Goal: Task Accomplishment & Management: Use online tool/utility

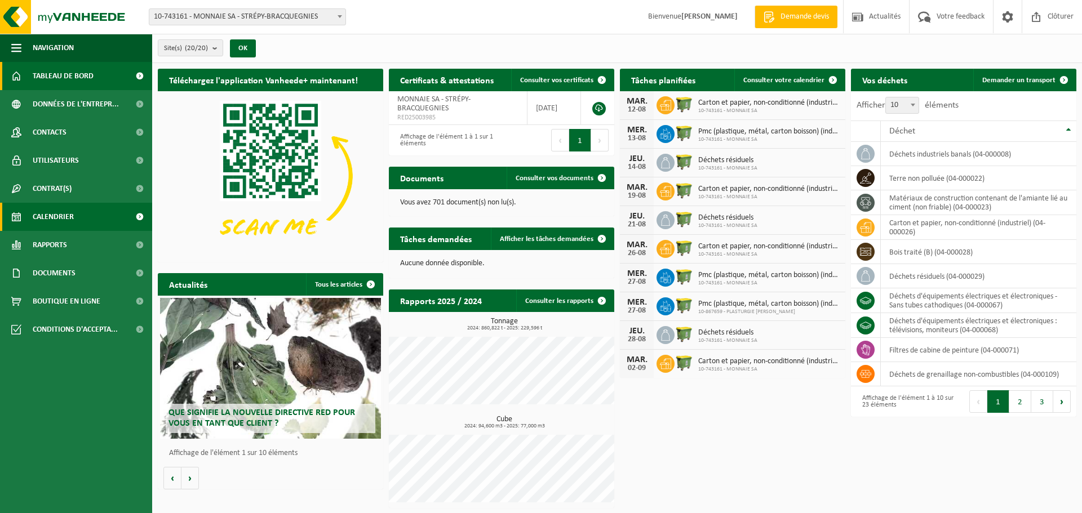
click at [45, 212] on span "Calendrier" at bounding box center [53, 217] width 41 height 28
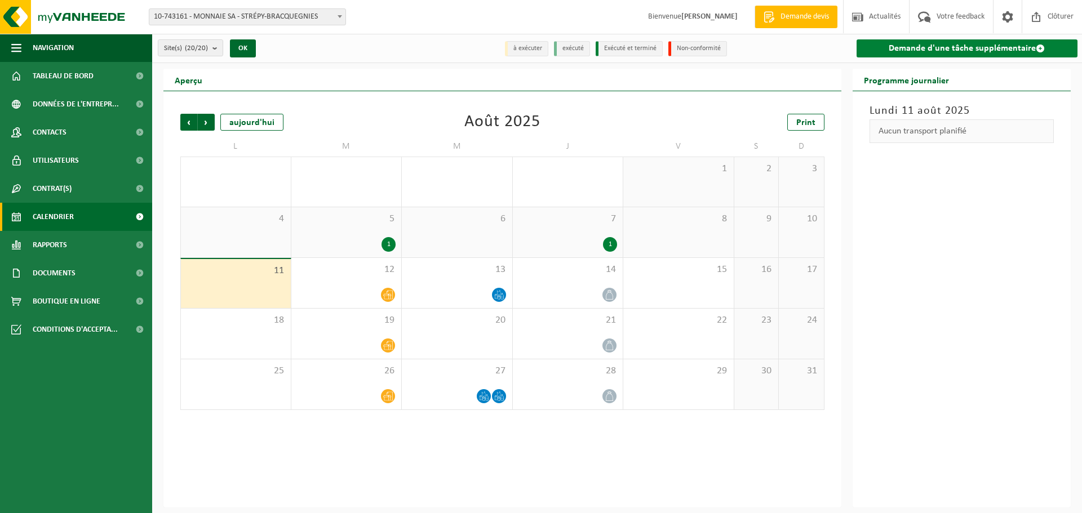
click at [986, 42] on link "Demande d'une tâche supplémentaire" at bounding box center [966, 48] width 221 height 18
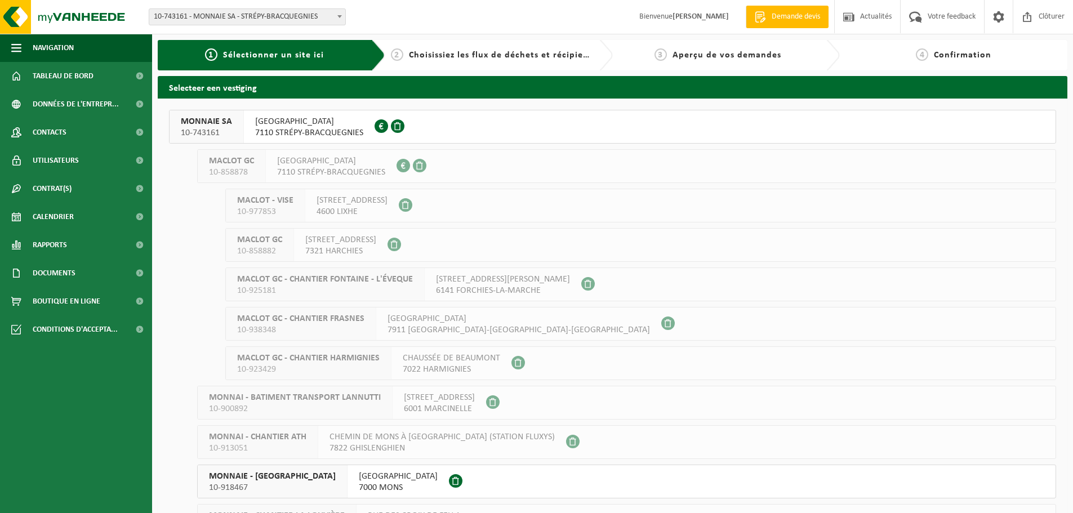
click at [293, 122] on span "QUAI DU PONT CANAL 3" at bounding box center [309, 121] width 108 height 11
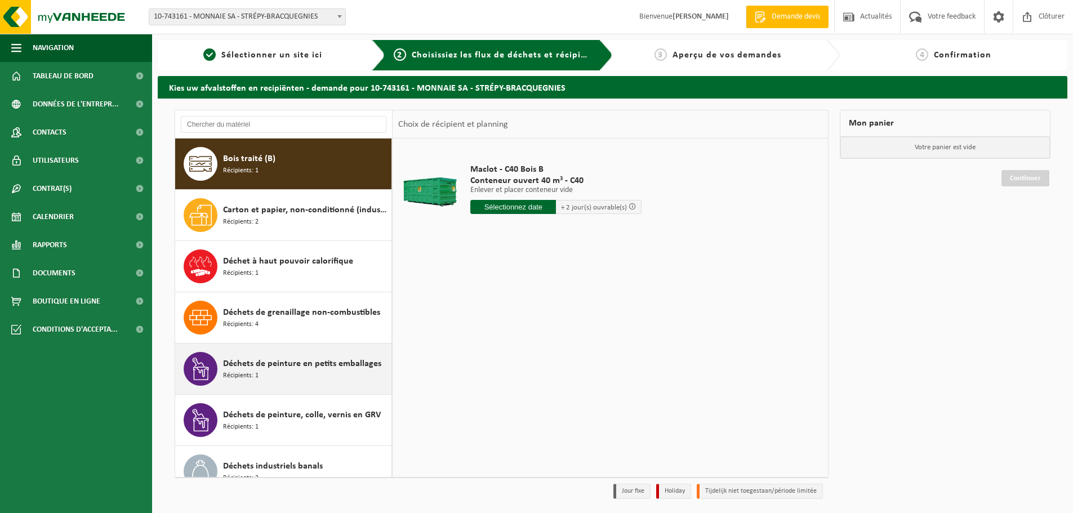
click at [285, 362] on span "Déchets de peinture en petits emballages" at bounding box center [302, 364] width 158 height 14
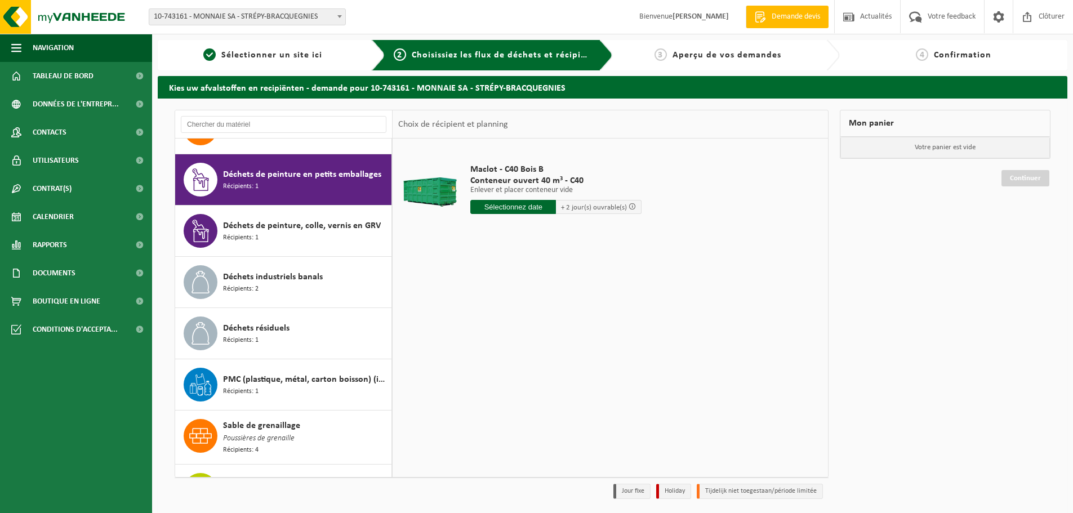
scroll to position [205, 0]
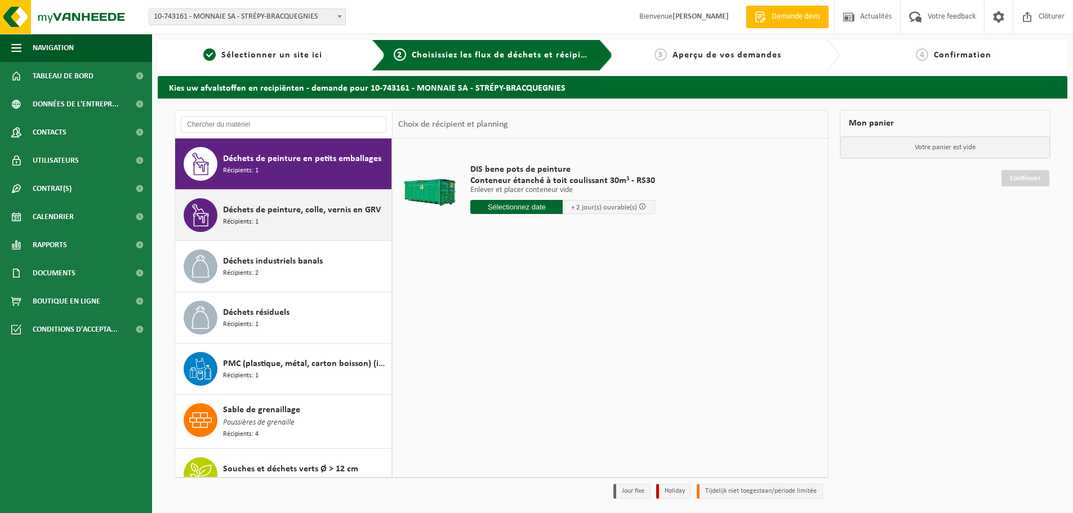
click at [291, 212] on span "Déchets de peinture, colle, vernis en GRV" at bounding box center [302, 210] width 158 height 14
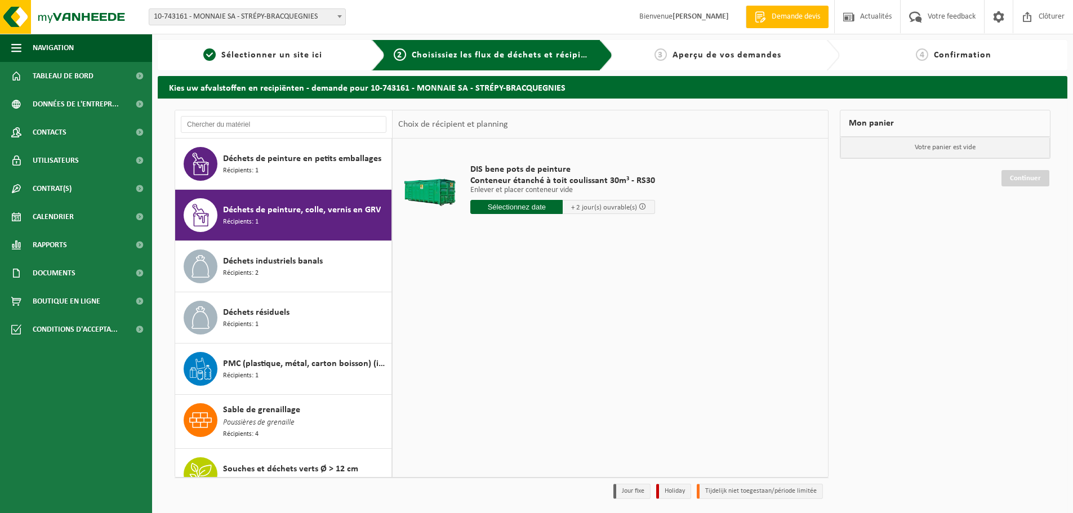
scroll to position [226, 0]
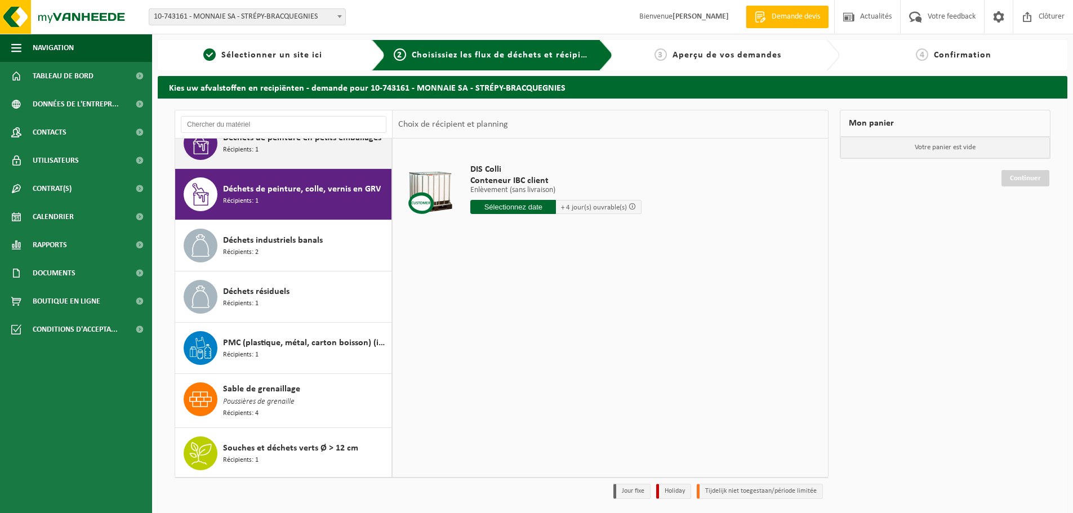
click at [316, 145] on div "Déchets de peinture en petits emballages Récipients: 1" at bounding box center [306, 143] width 166 height 34
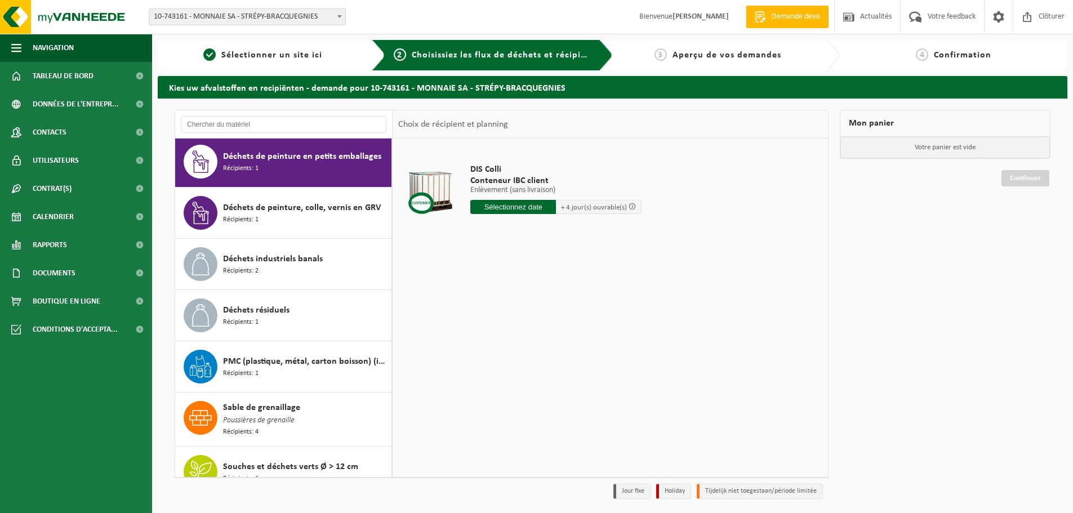
scroll to position [205, 0]
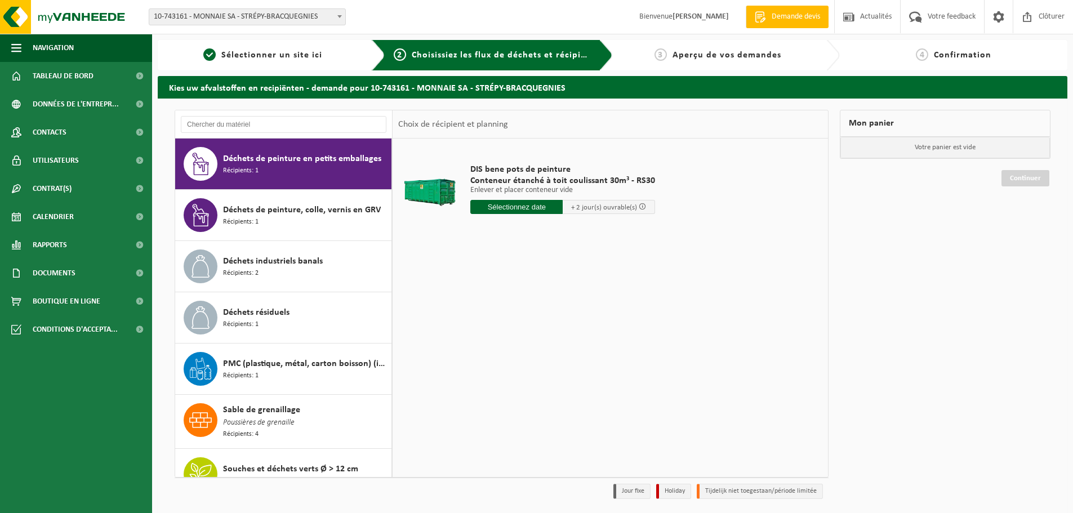
click at [532, 206] on input "text" at bounding box center [516, 207] width 92 height 14
click at [500, 308] on div "12" at bounding box center [501, 307] width 20 height 18
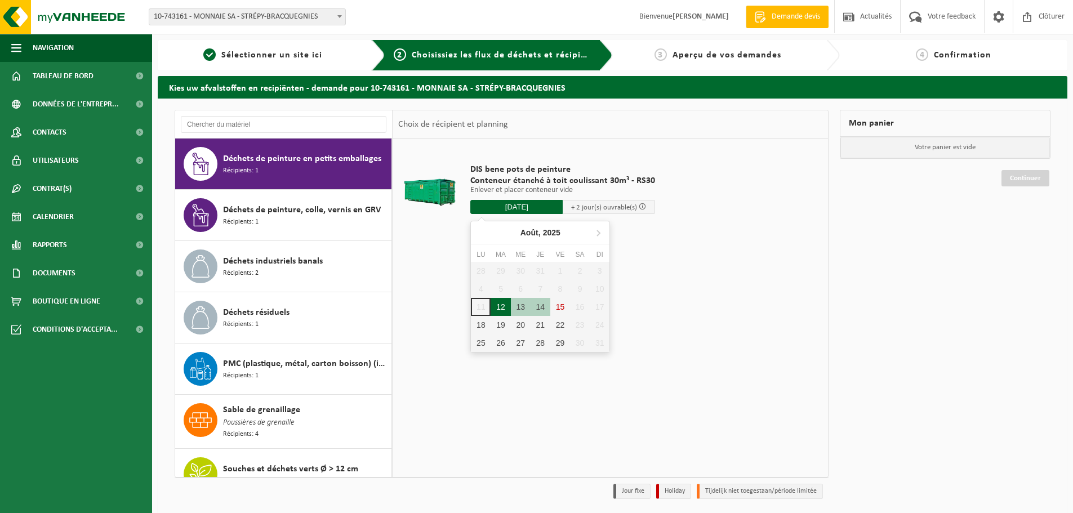
type input "à partir de 2025-08-12"
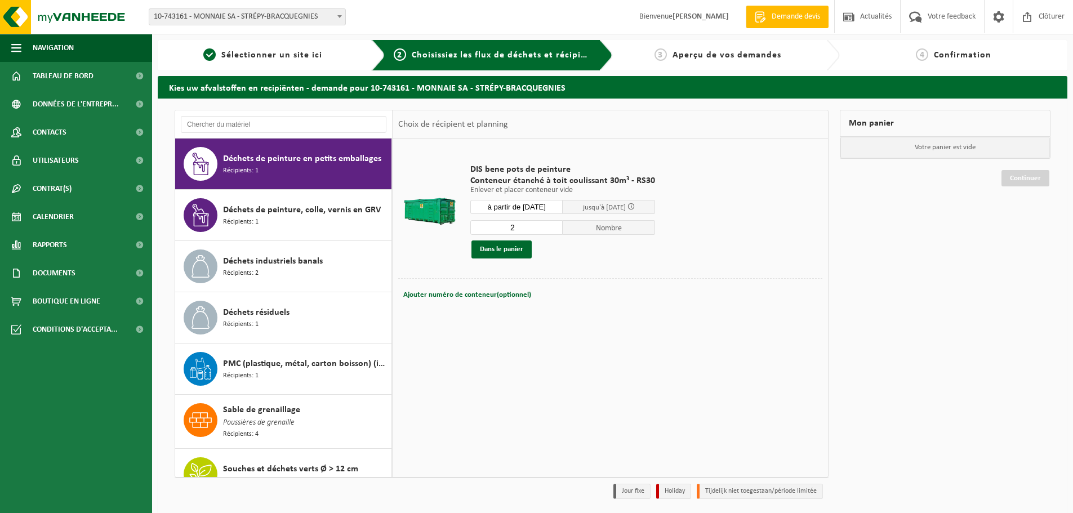
type input "2"
click at [550, 224] on input "2" at bounding box center [516, 227] width 92 height 15
click at [515, 248] on button "Dans le panier" at bounding box center [502, 250] width 60 height 18
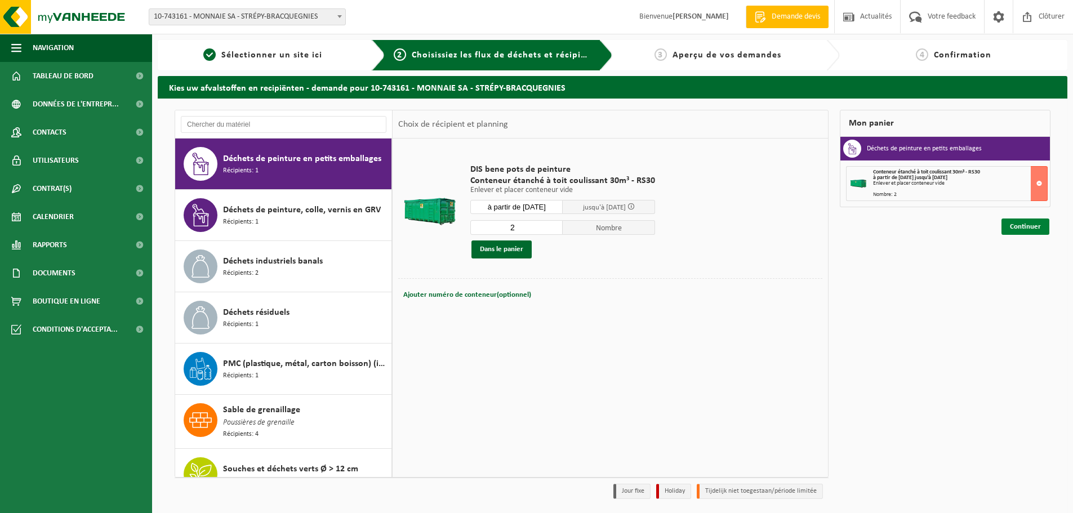
click at [1034, 225] on link "Continuer" at bounding box center [1026, 227] width 48 height 16
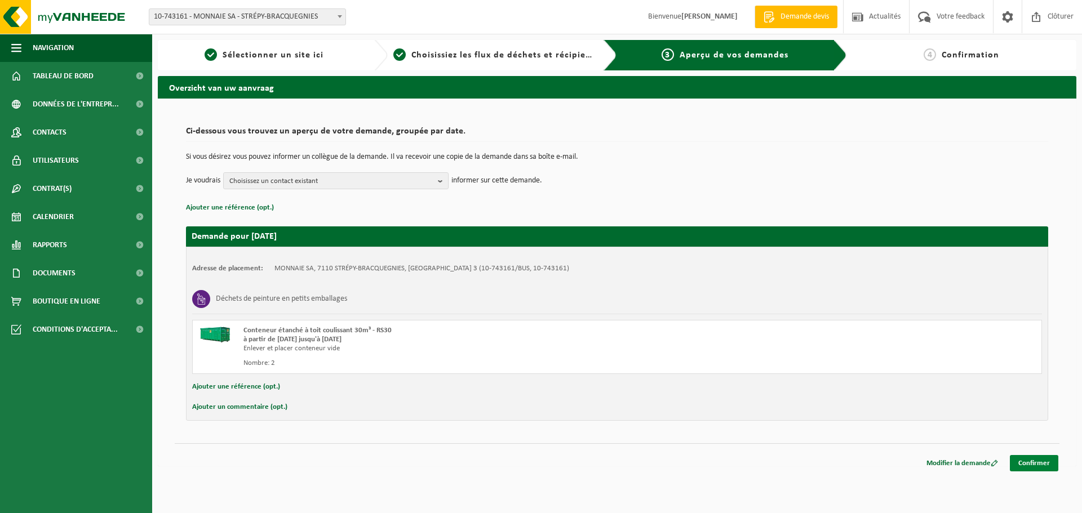
click at [1046, 462] on link "Confirmer" at bounding box center [1033, 463] width 48 height 16
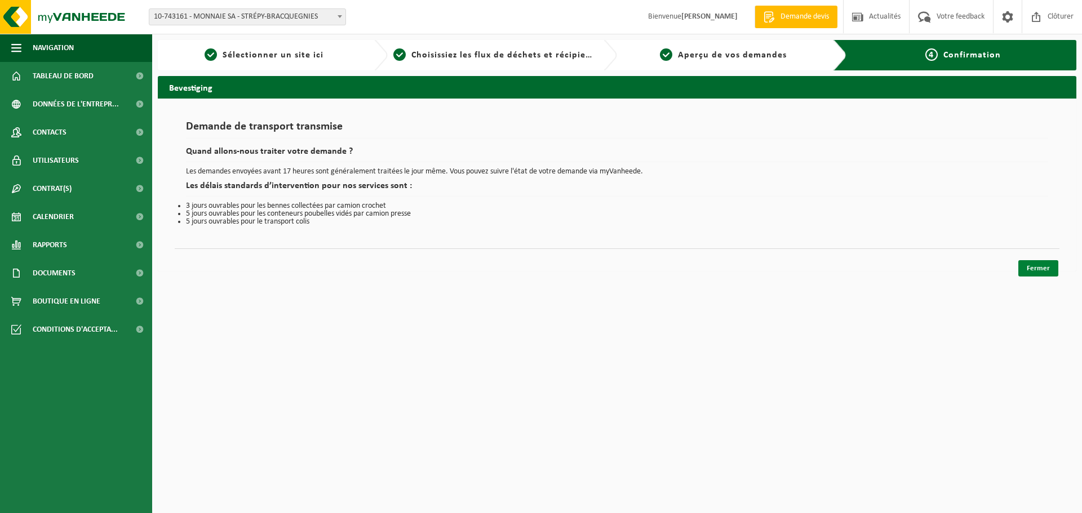
click at [1041, 268] on link "Fermer" at bounding box center [1038, 268] width 40 height 16
